Goal: Transaction & Acquisition: Download file/media

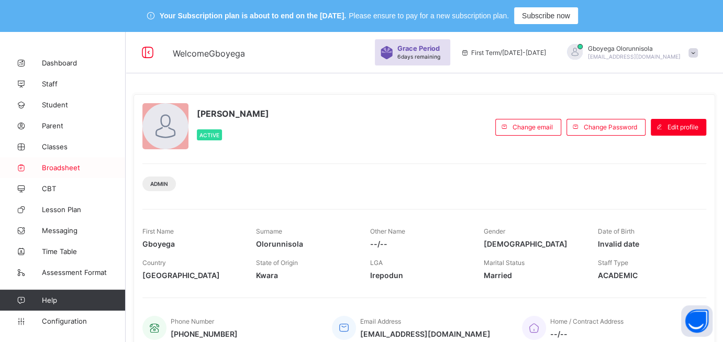
click at [73, 164] on span "Broadsheet" at bounding box center [84, 167] width 84 height 8
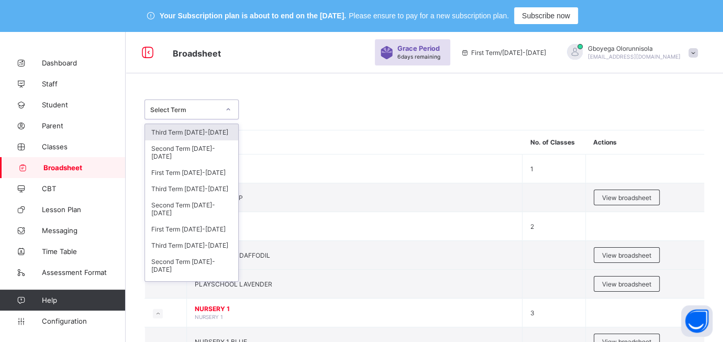
click at [225, 105] on icon at bounding box center [228, 109] width 6 height 10
click at [207, 189] on div "Third Term [DATE]-[DATE]" at bounding box center [191, 189] width 93 height 16
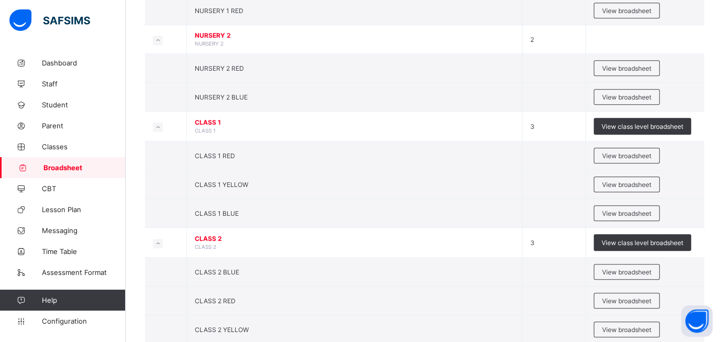
scroll to position [882, 0]
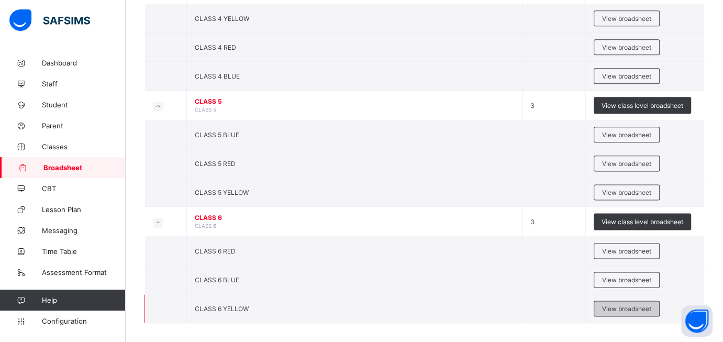
click at [637, 305] on span "View broadsheet" at bounding box center [626, 309] width 49 height 8
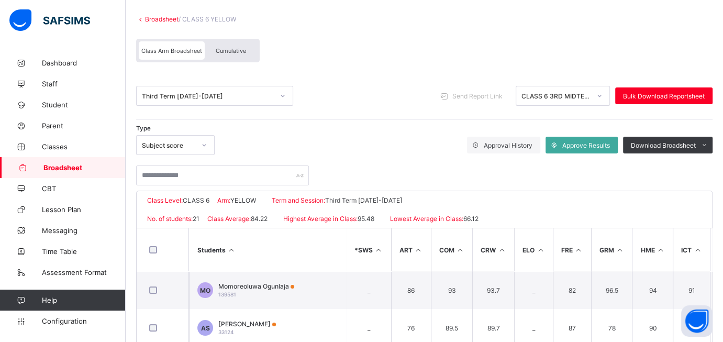
scroll to position [88, 0]
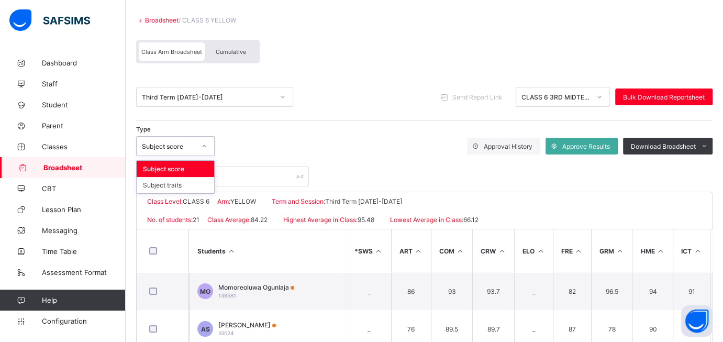
click at [195, 148] on div at bounding box center [204, 146] width 18 height 17
click at [182, 180] on div "Subject traits" at bounding box center [175, 185] width 77 height 16
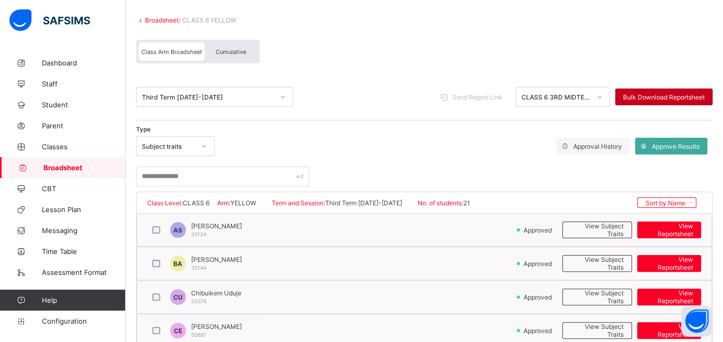
click at [665, 97] on span "Bulk Download Reportsheet" at bounding box center [664, 97] width 82 height 8
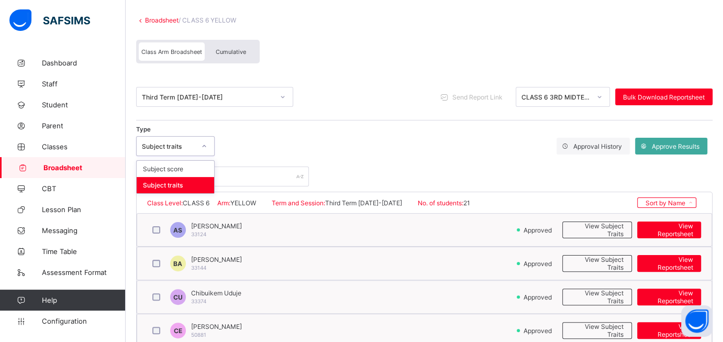
click at [194, 145] on div "Subject traits" at bounding box center [168, 146] width 53 height 8
click at [195, 170] on div "Subject score" at bounding box center [175, 169] width 77 height 16
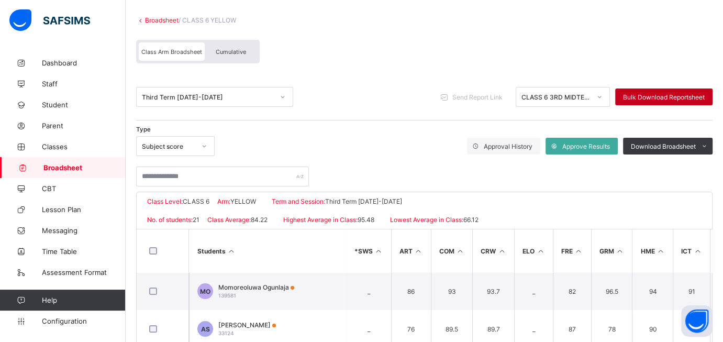
click at [659, 91] on div "Bulk Download Reportsheet" at bounding box center [663, 96] width 97 height 17
click at [231, 42] on div "Cumulative" at bounding box center [231, 51] width 52 height 18
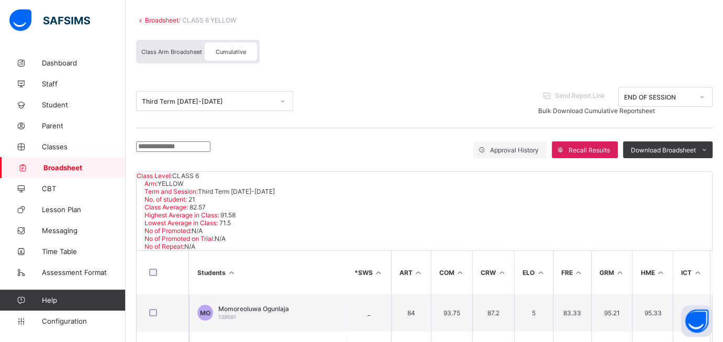
click at [673, 107] on div "Bulk Download Cumulative Reportsheet" at bounding box center [625, 111] width 174 height 8
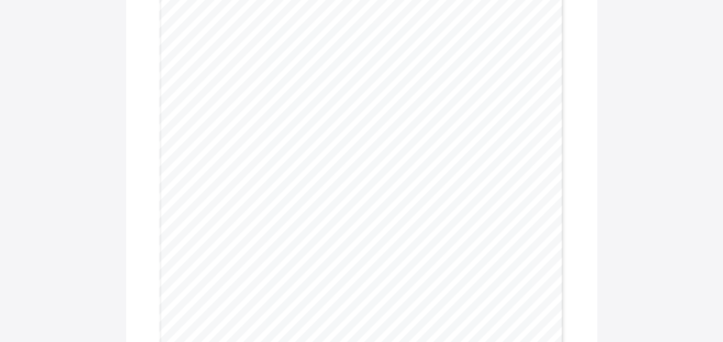
scroll to position [153, 0]
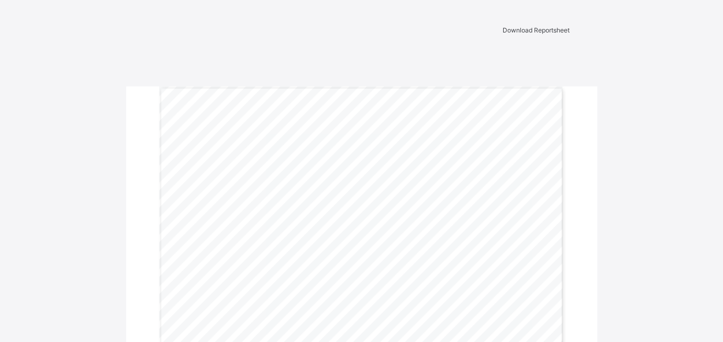
click at [527, 34] on span "Download Reportsheet" at bounding box center [536, 30] width 67 height 8
click at [534, 33] on span "Download Reportsheet" at bounding box center [522, 35] width 67 height 8
